Goal: Information Seeking & Learning: Check status

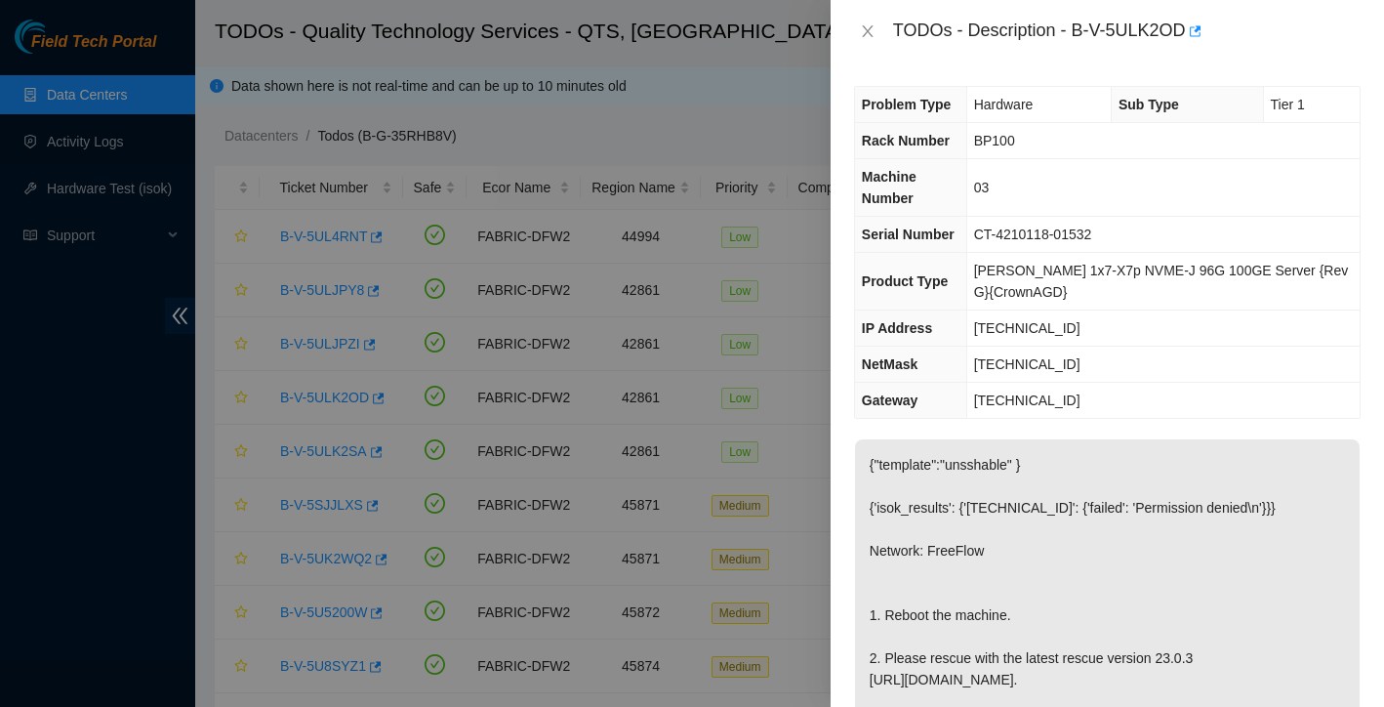
scroll to position [154, 0]
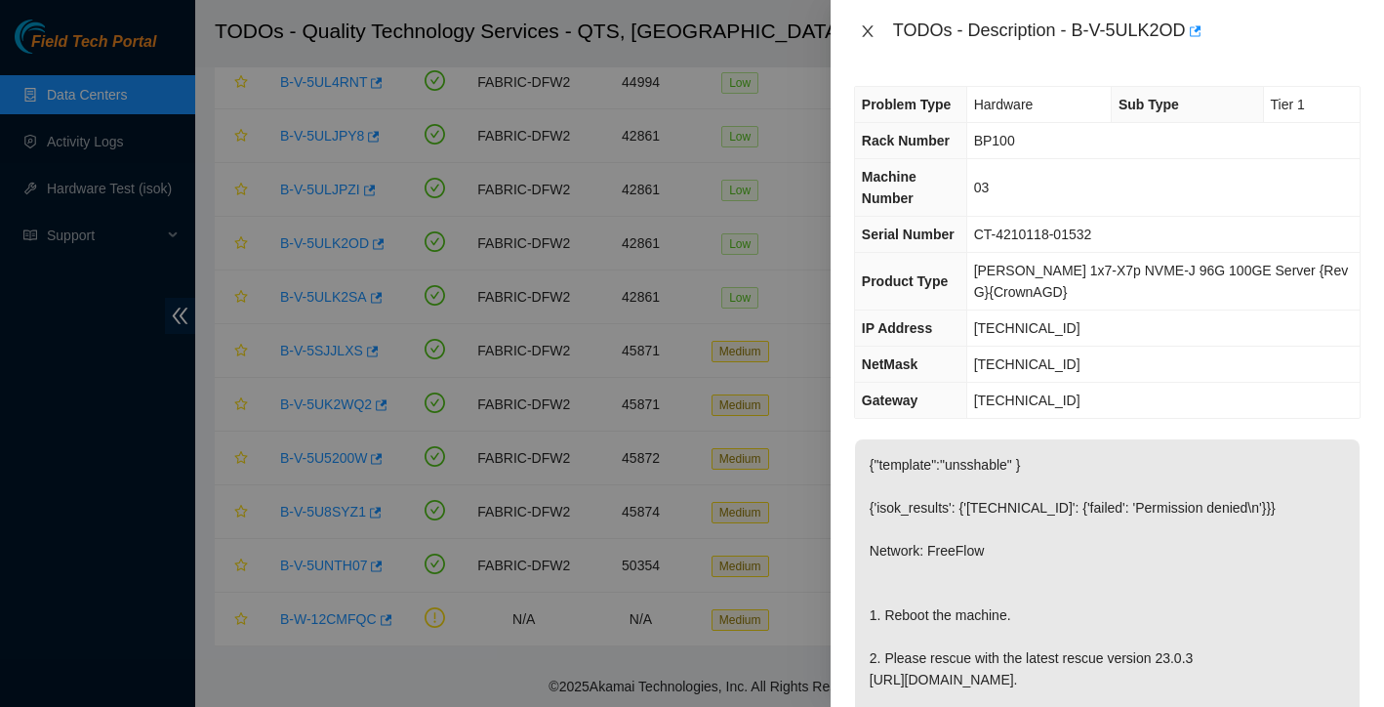
click at [868, 38] on icon "close" at bounding box center [868, 31] width 16 height 16
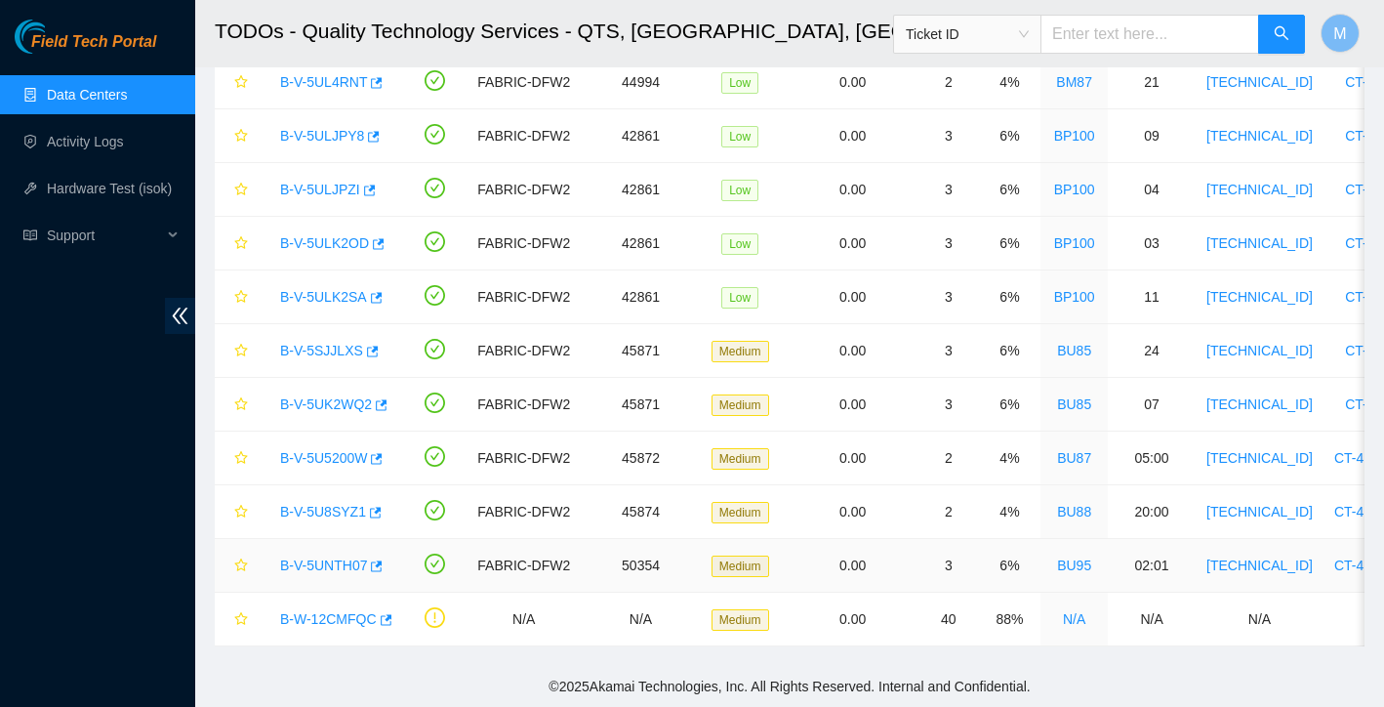
click at [353, 562] on link "B-V-5UNTH07" at bounding box center [323, 565] width 87 height 16
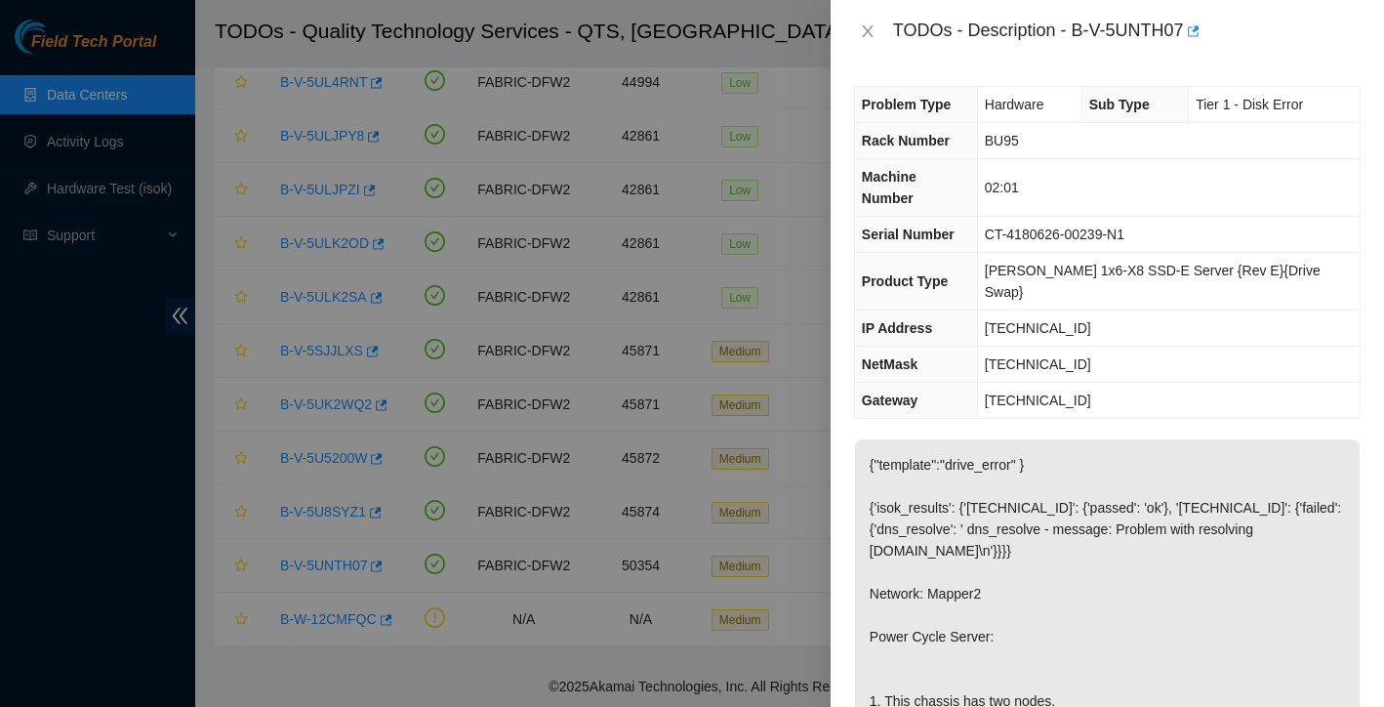
scroll to position [0, 0]
click at [870, 35] on icon "close" at bounding box center [868, 31] width 16 height 16
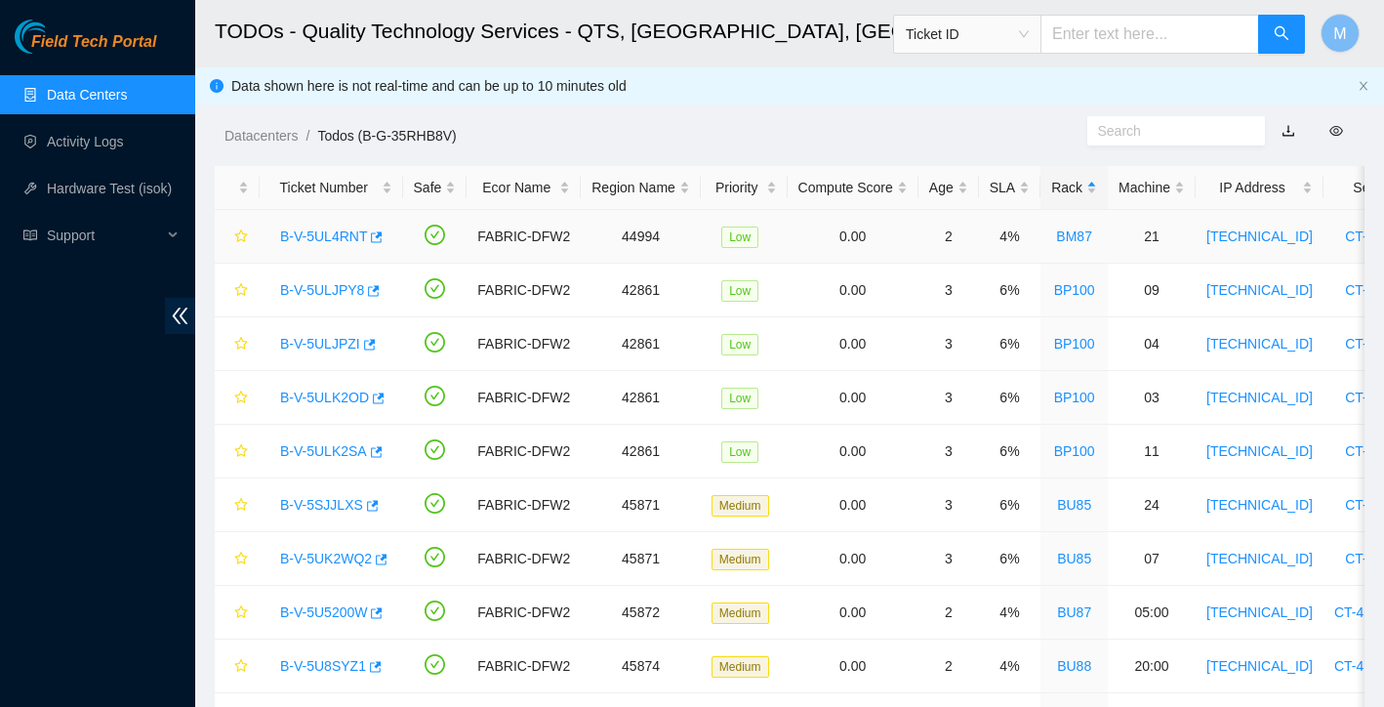
click at [353, 242] on link "B-V-5UL4RNT" at bounding box center [323, 236] width 87 height 16
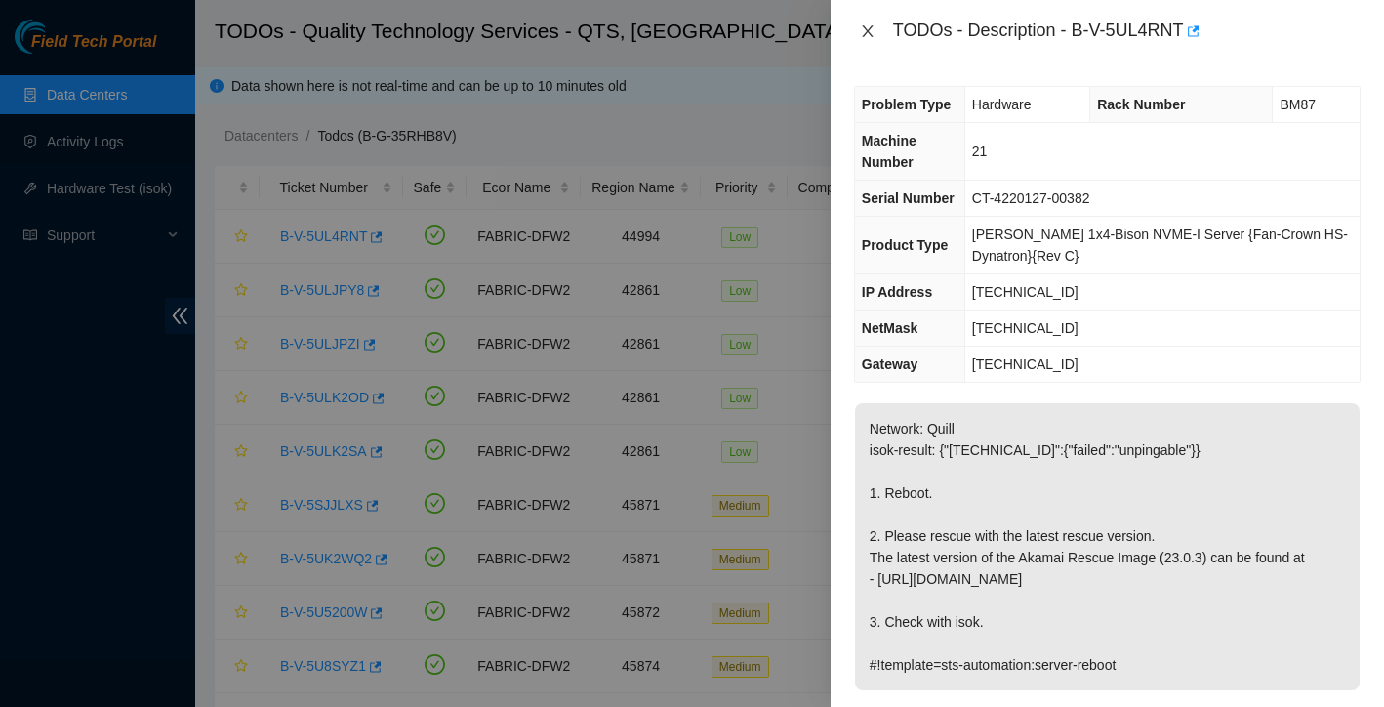
click at [873, 38] on icon "close" at bounding box center [868, 31] width 16 height 16
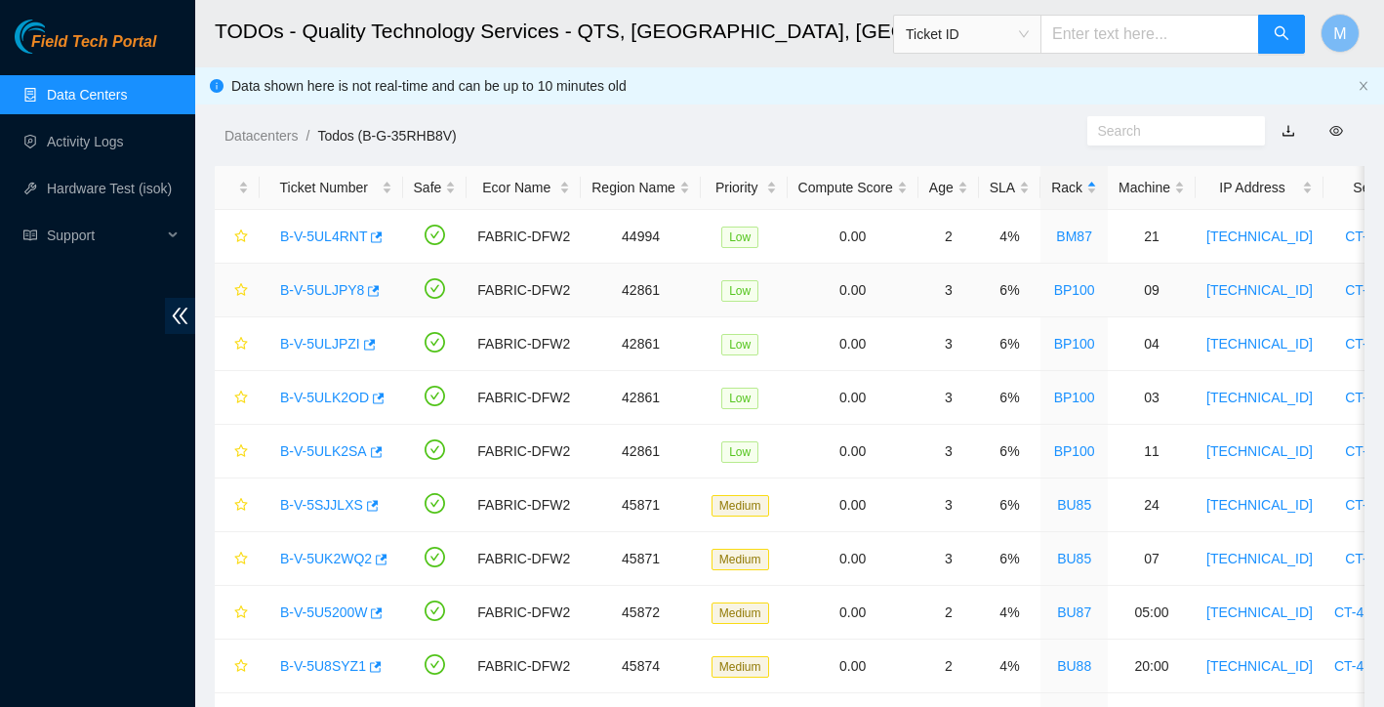
click at [304, 287] on link "B-V-5ULJPY8" at bounding box center [322, 290] width 84 height 16
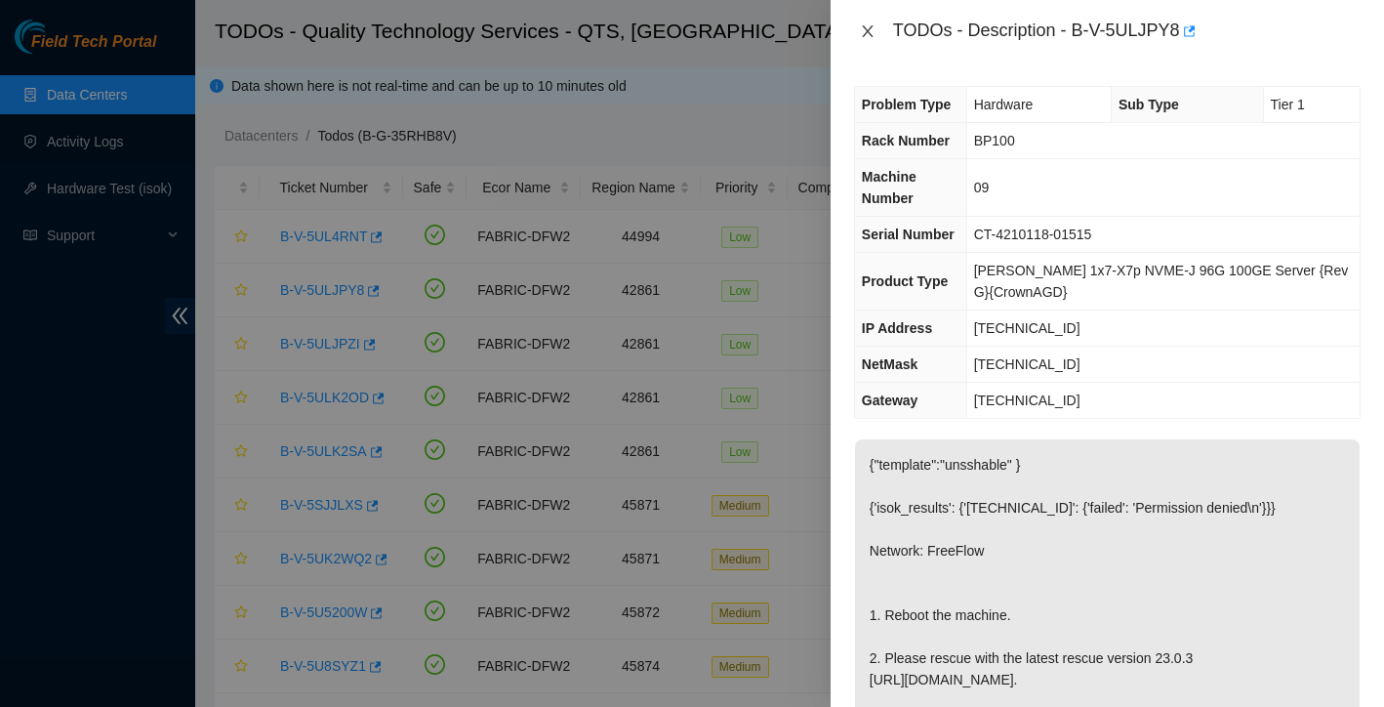
click at [867, 22] on button "Close" at bounding box center [867, 31] width 27 height 19
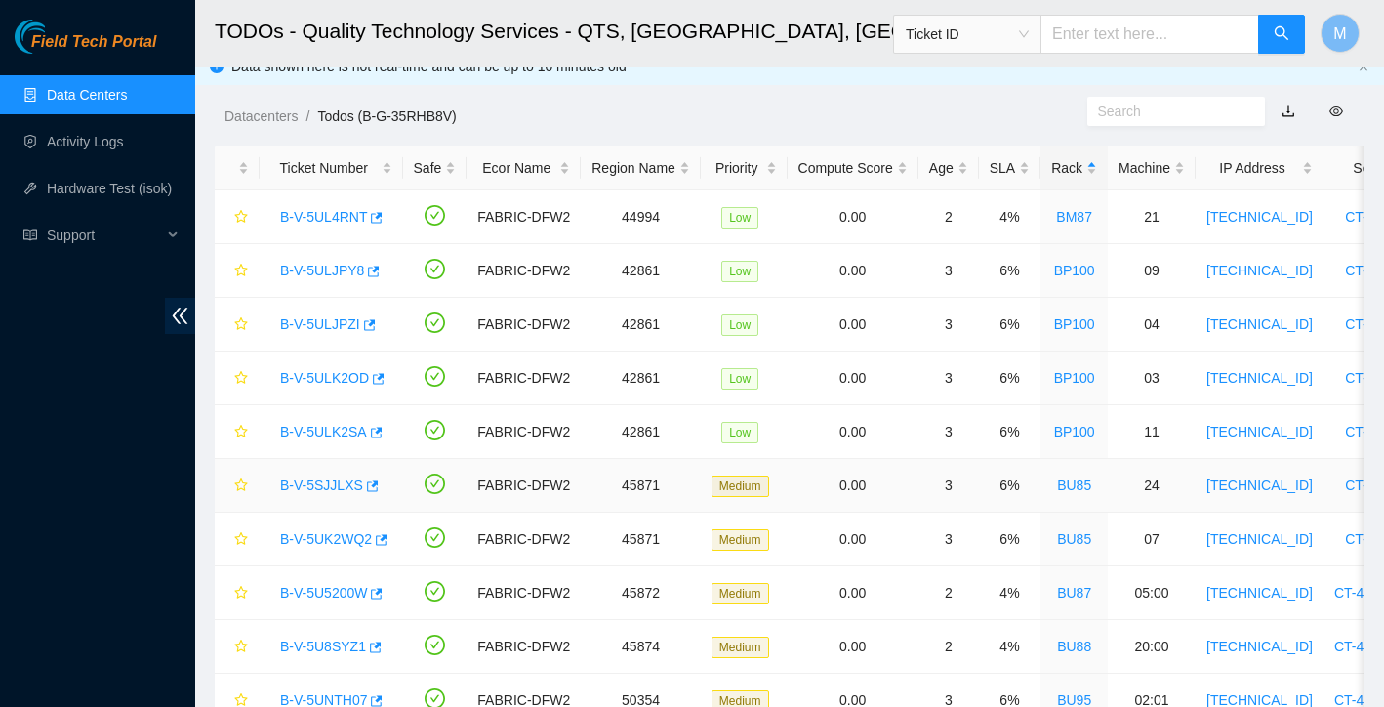
scroll to position [36, 0]
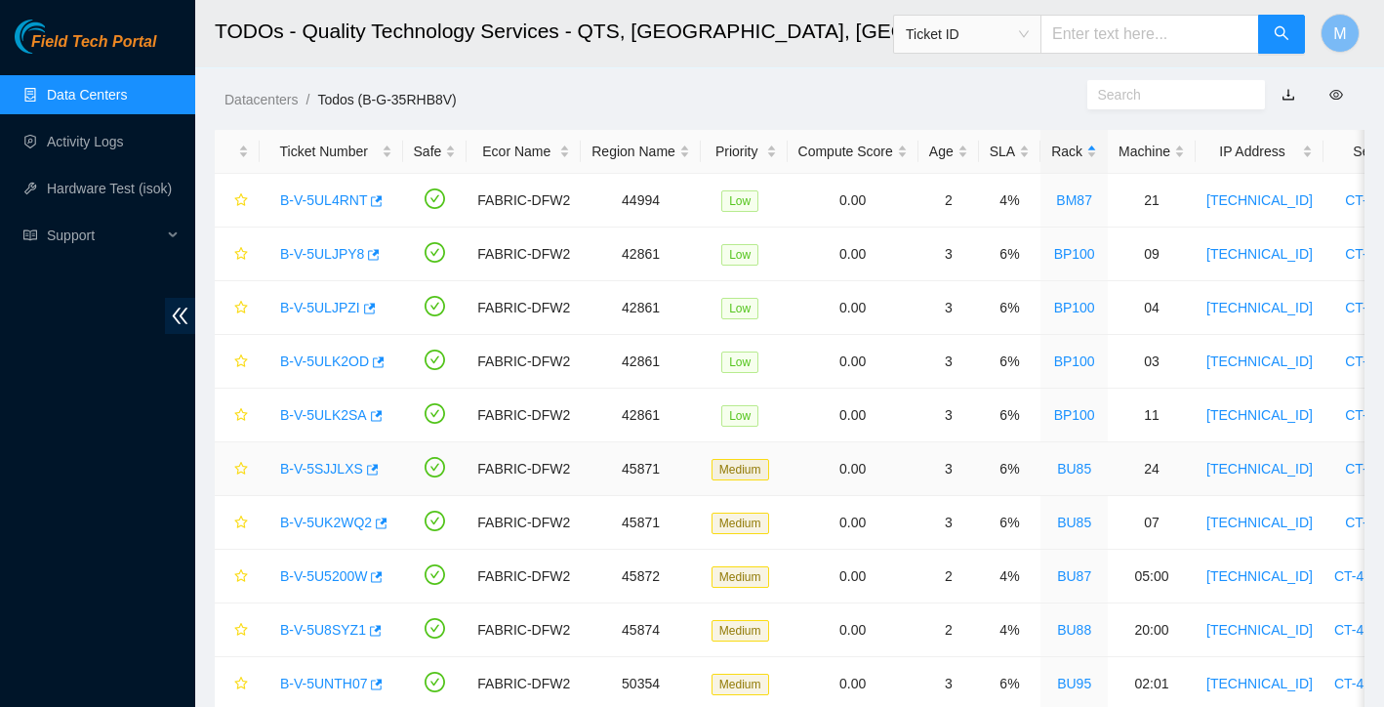
click at [342, 471] on link "B-V-5SJJLXS" at bounding box center [321, 469] width 83 height 16
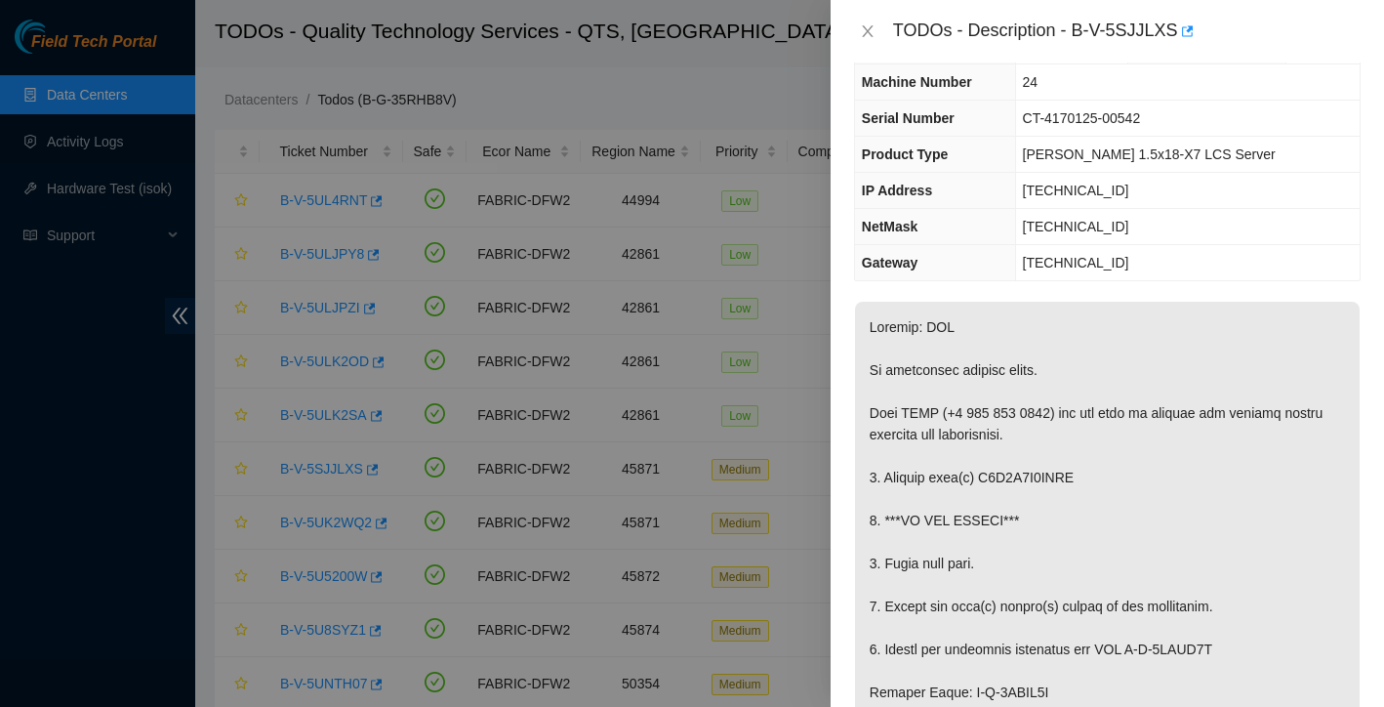
scroll to position [61, 0]
click at [865, 31] on icon "close" at bounding box center [868, 31] width 16 height 16
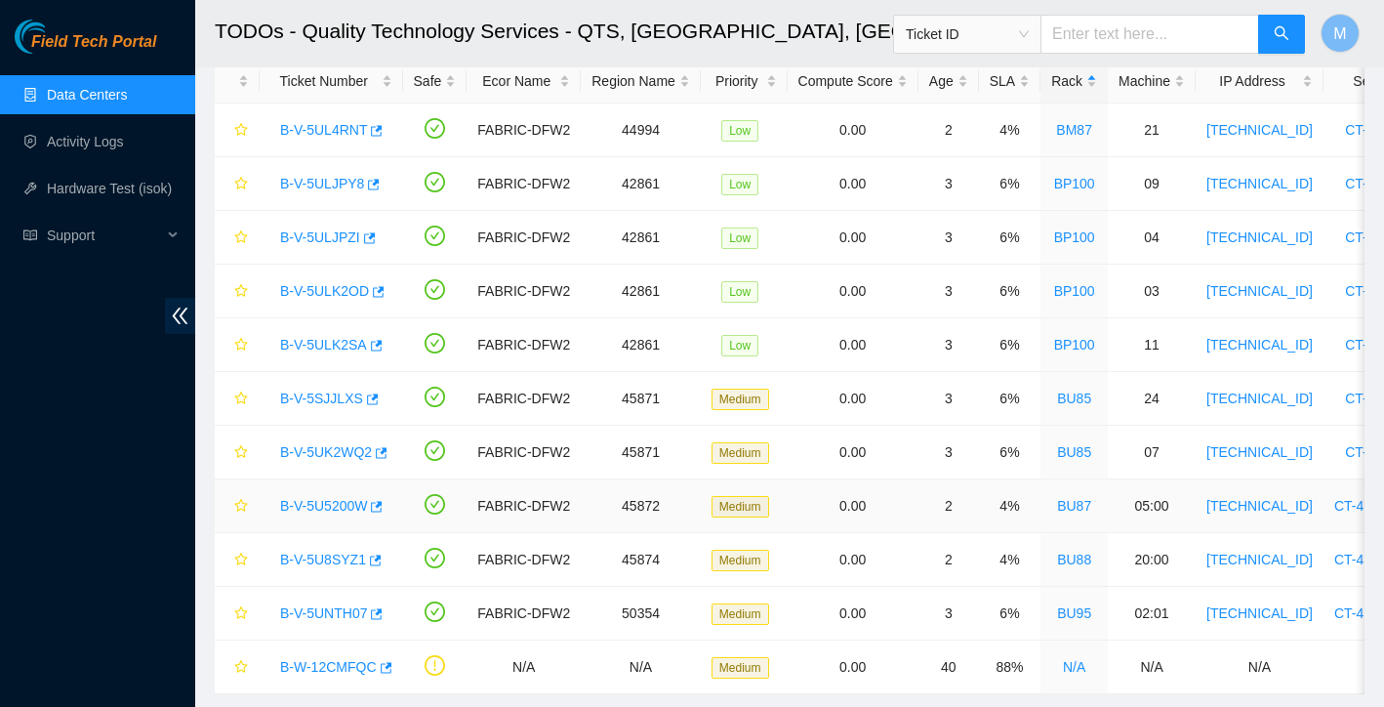
scroll to position [127, 0]
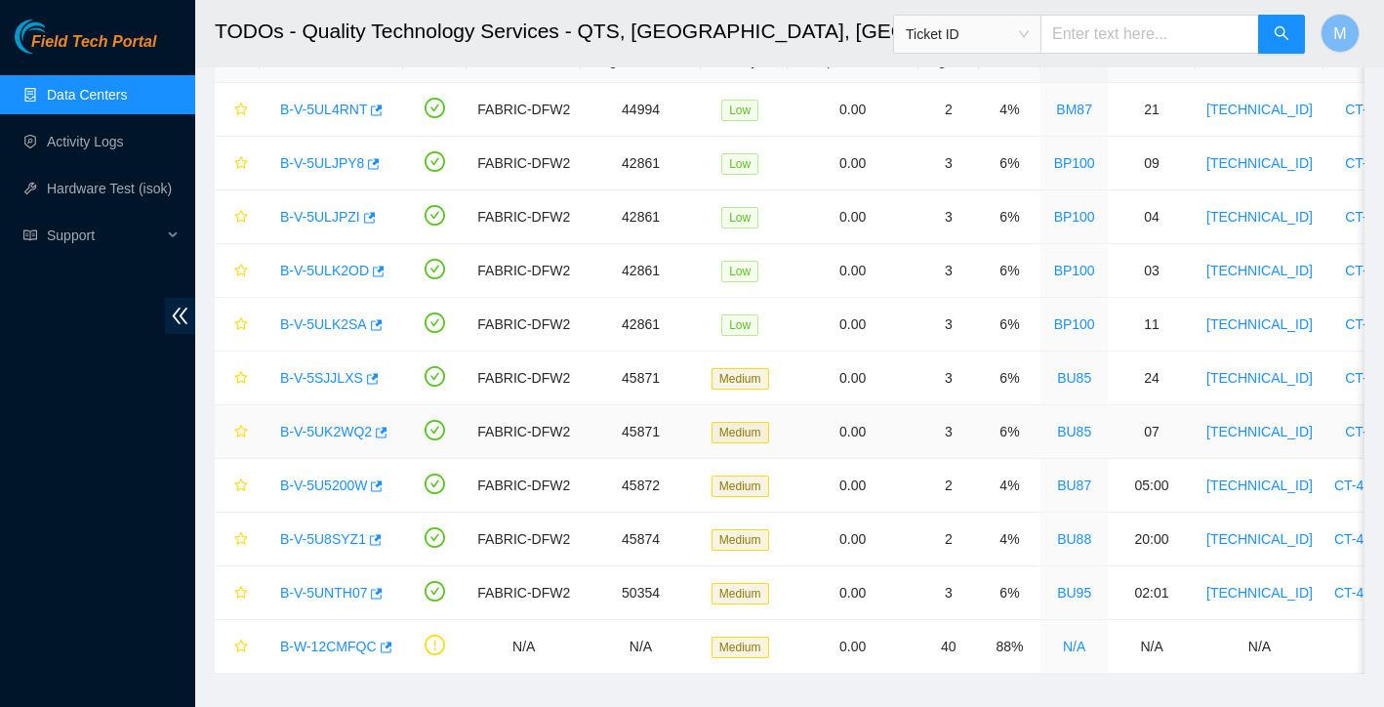
click at [326, 425] on link "B-V-5UK2WQ2" at bounding box center [326, 432] width 92 height 16
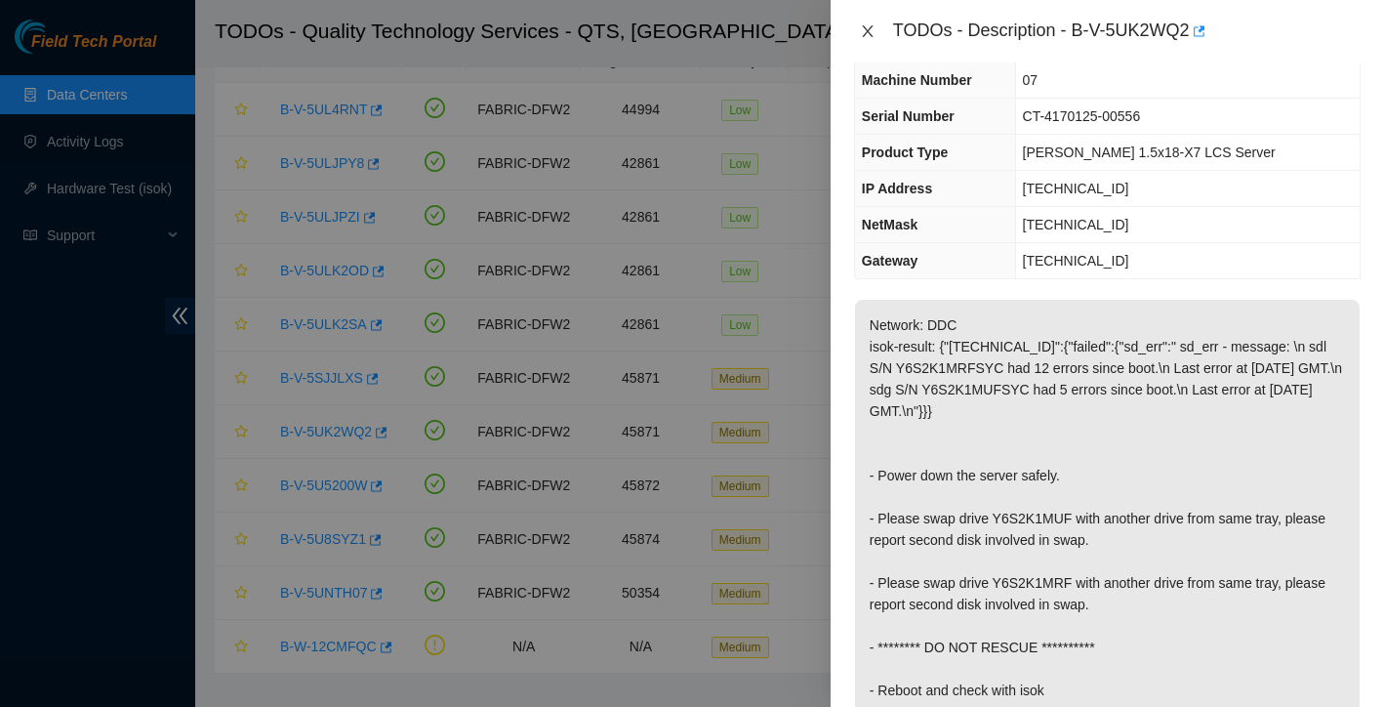
click at [870, 34] on icon "close" at bounding box center [867, 31] width 11 height 12
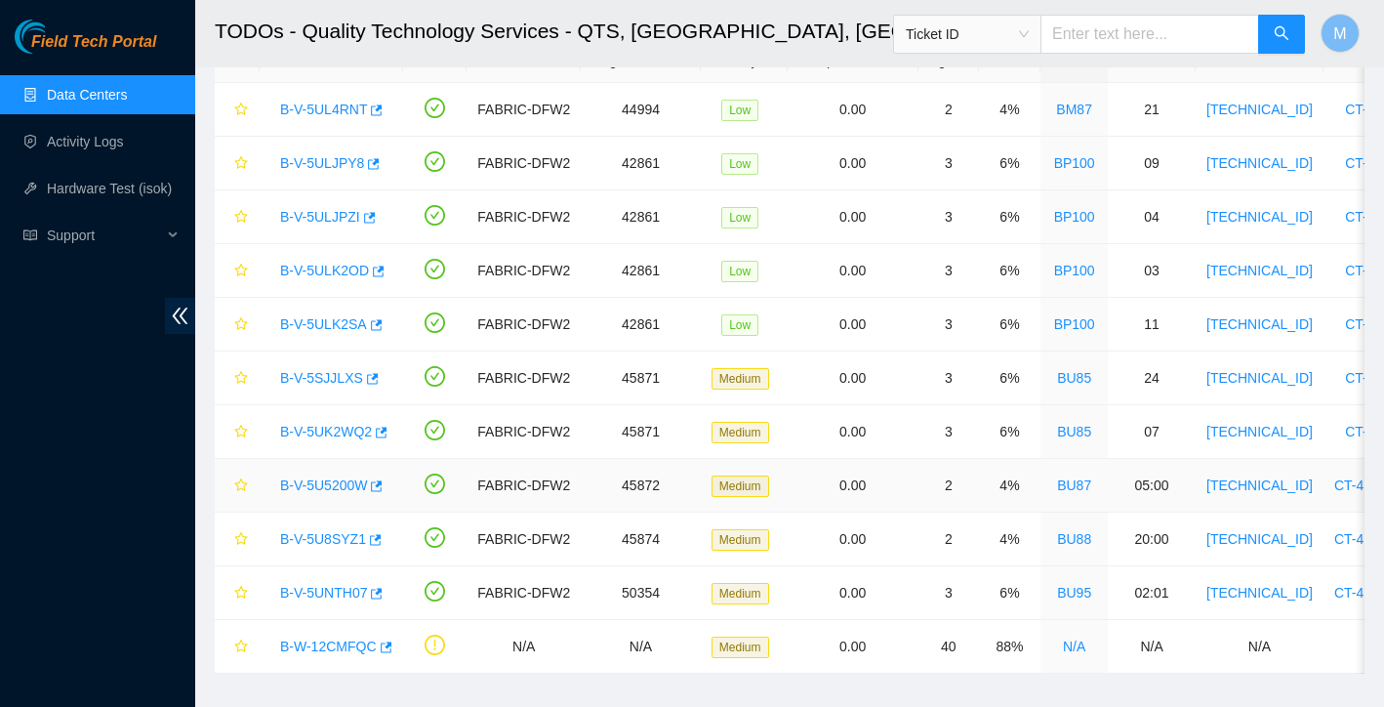
click at [328, 479] on link "B-V-5U5200W" at bounding box center [323, 485] width 87 height 16
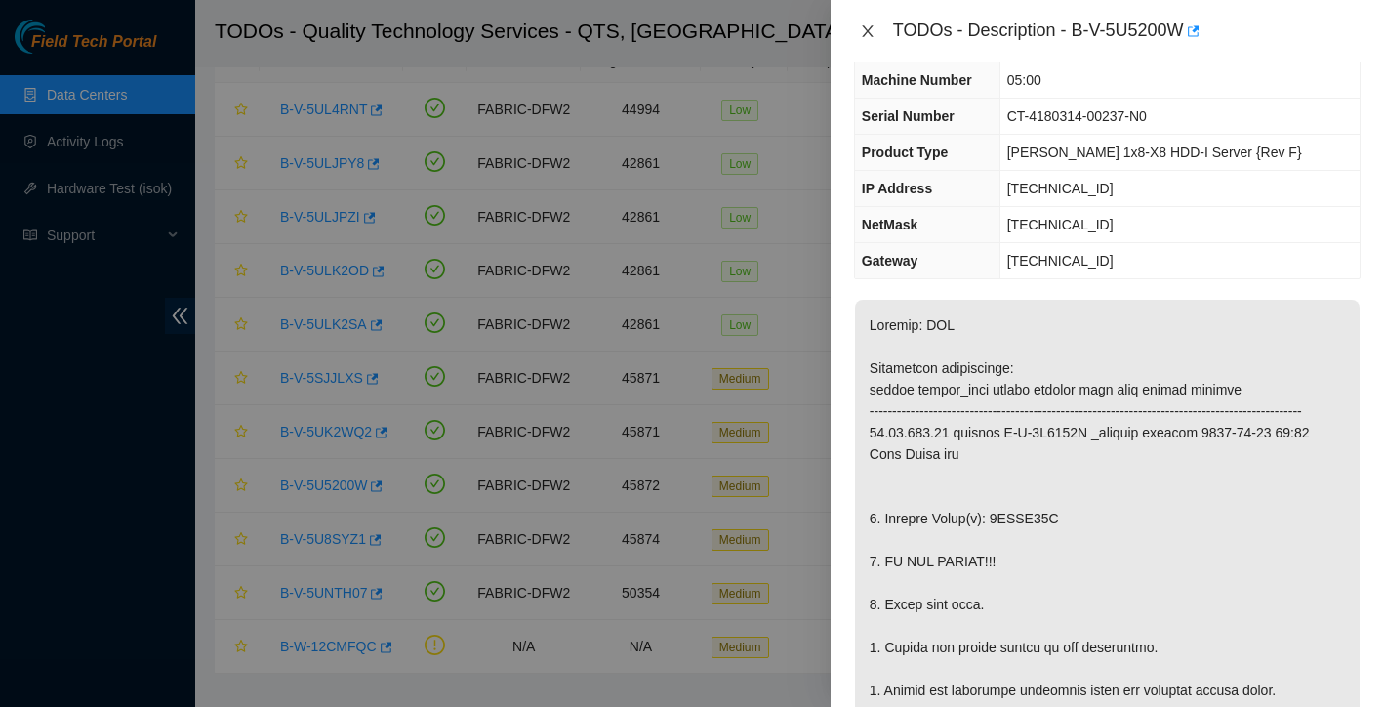
click at [870, 30] on icon "close" at bounding box center [868, 31] width 16 height 16
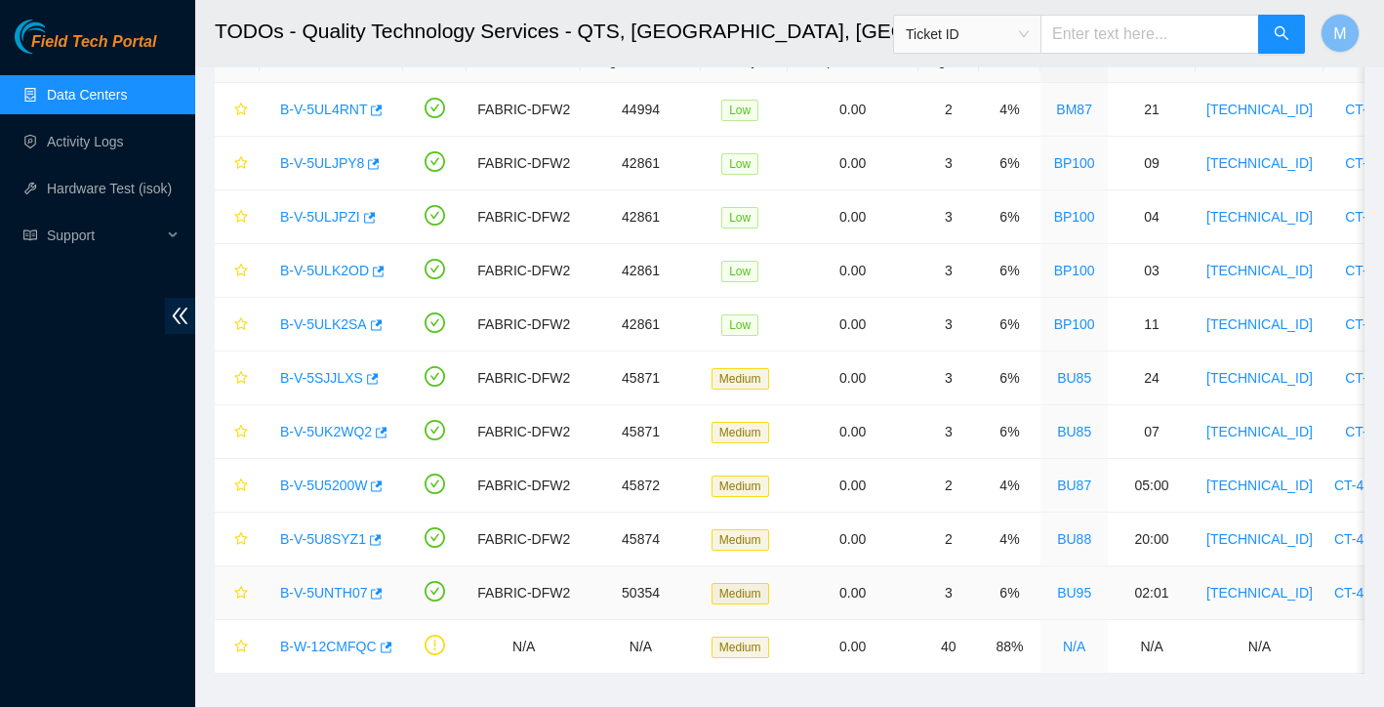
click at [344, 591] on link "B-V-5UNTH07" at bounding box center [323, 593] width 87 height 16
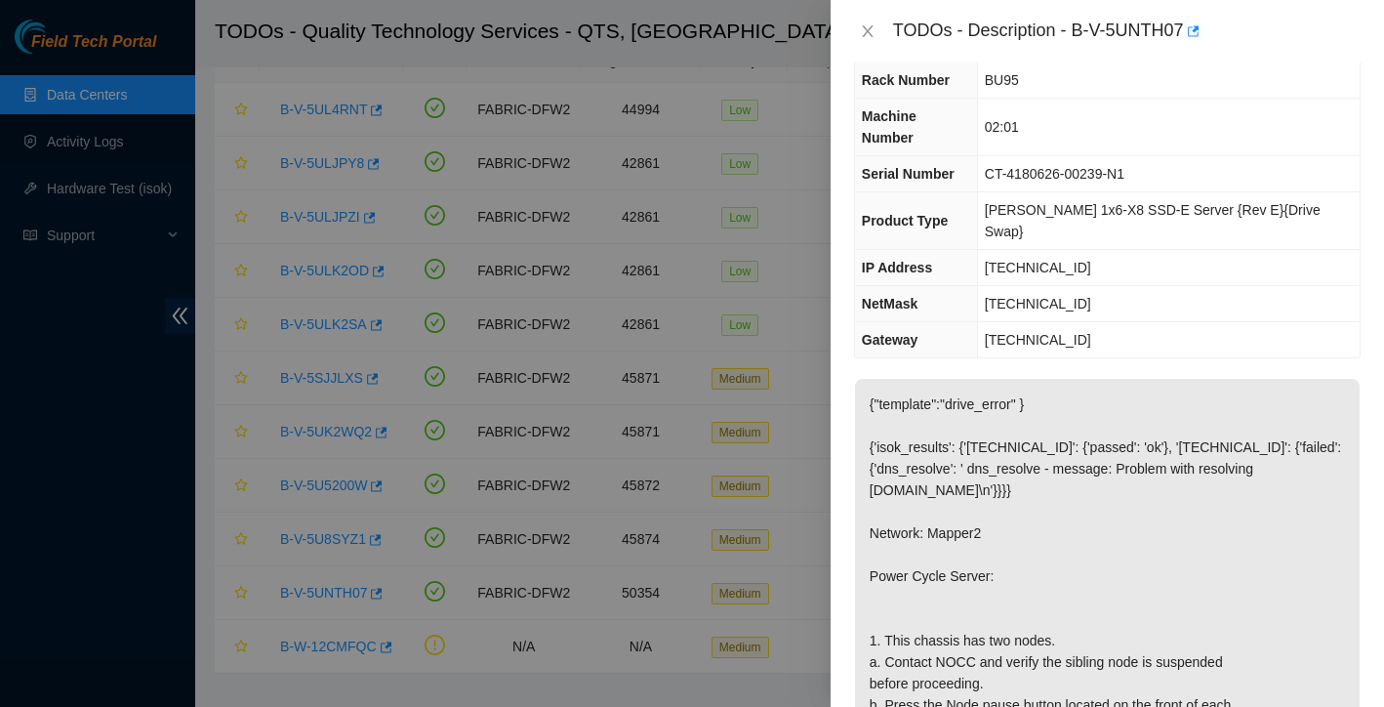
scroll to position [117, 0]
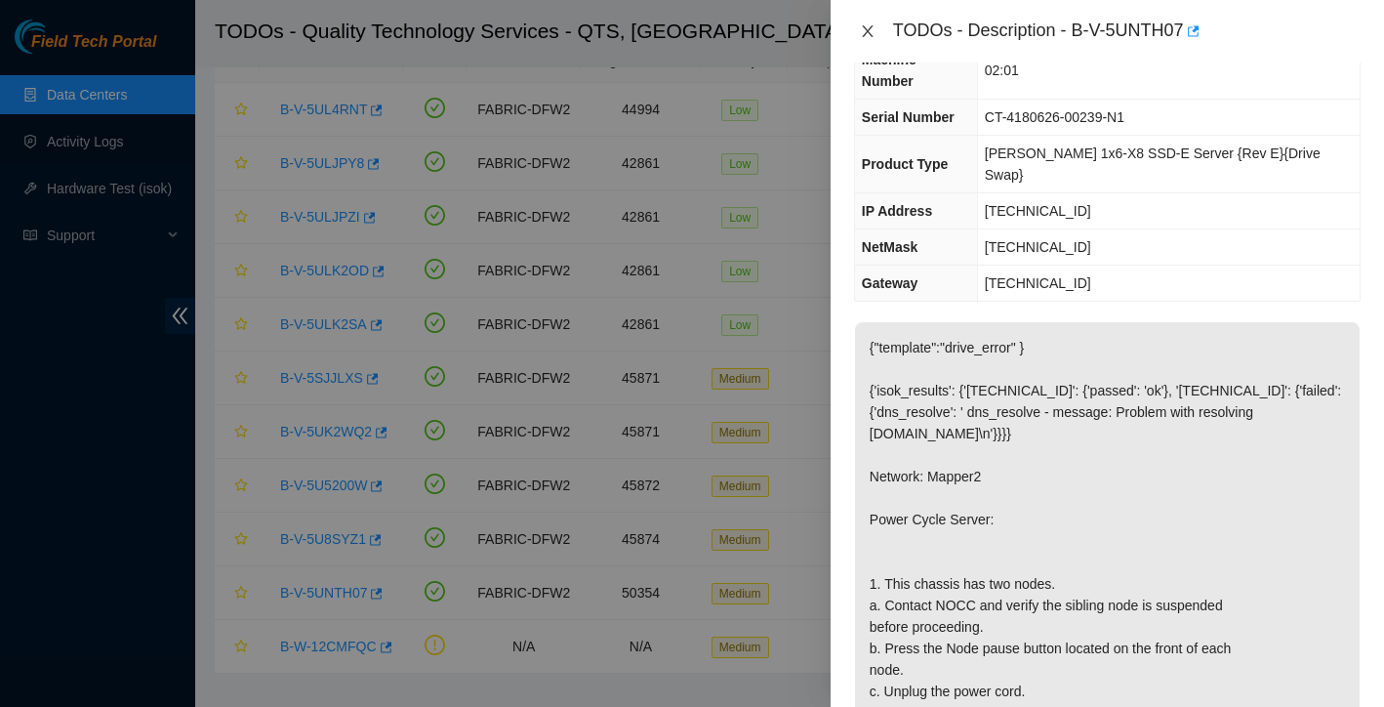
click at [864, 34] on icon "close" at bounding box center [867, 31] width 11 height 12
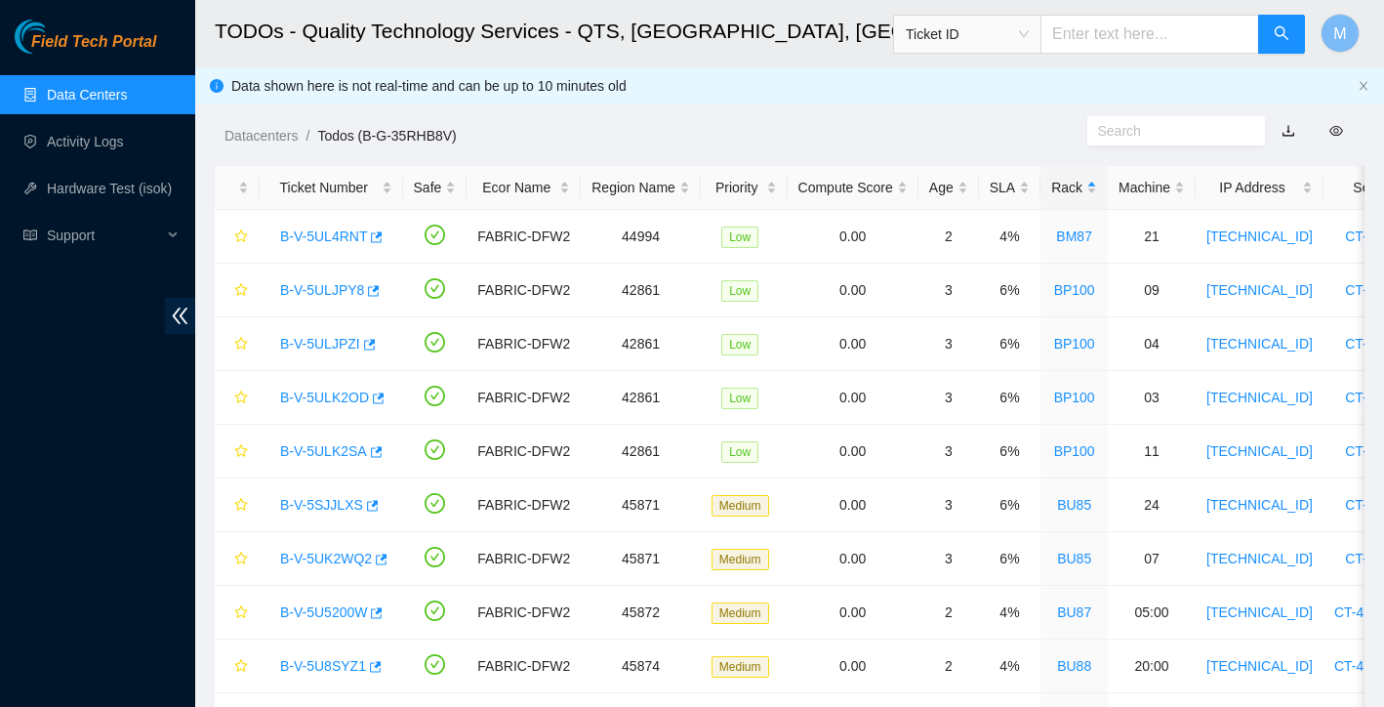
scroll to position [0, 0]
